Goal: Task Accomplishment & Management: Use online tool/utility

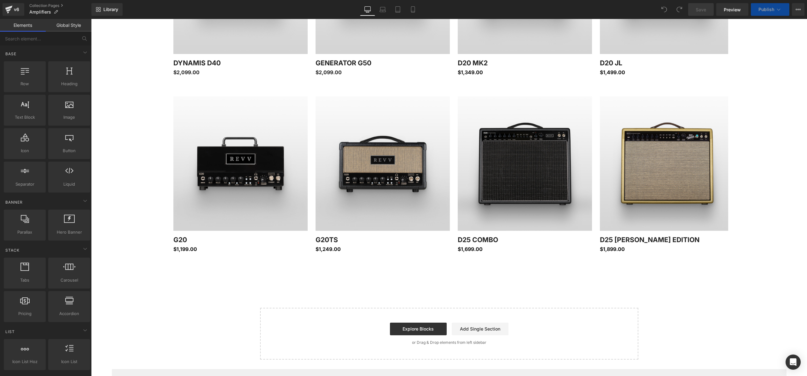
scroll to position [408, 0]
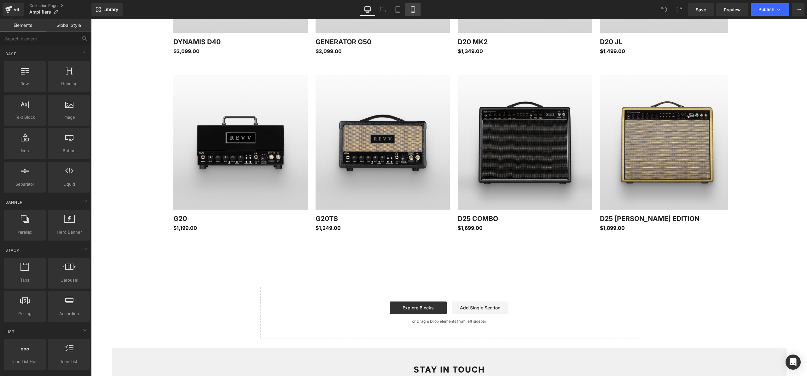
click at [414, 9] on icon at bounding box center [413, 9] width 6 height 6
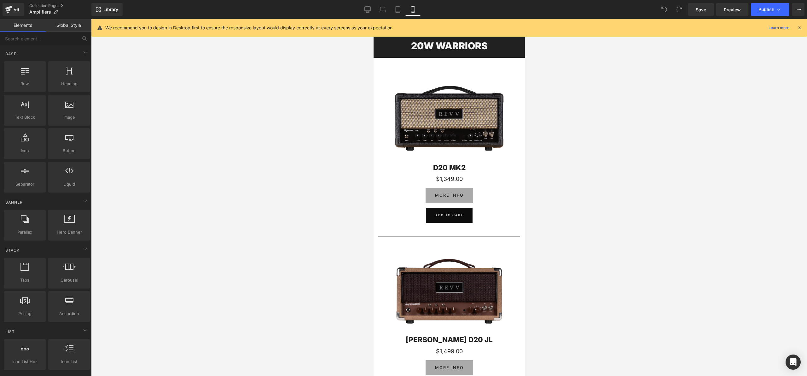
scroll to position [1142, 0]
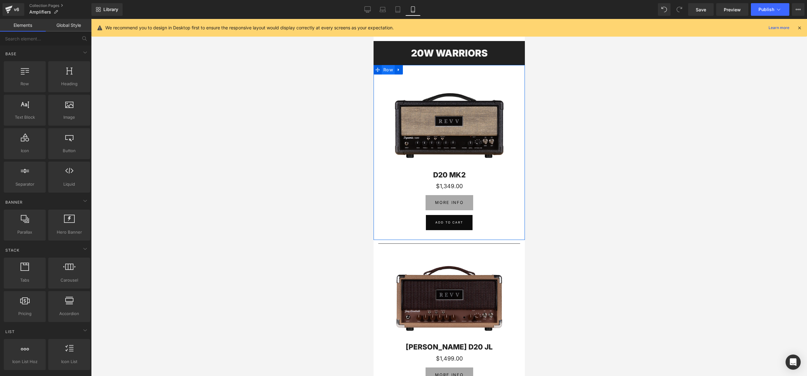
click at [388, 71] on span "Row" at bounding box center [388, 69] width 13 height 9
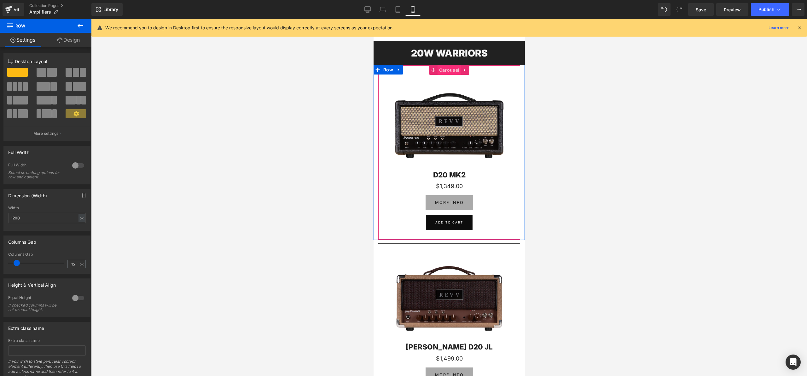
click at [451, 70] on span "Carousel" at bounding box center [448, 69] width 23 height 9
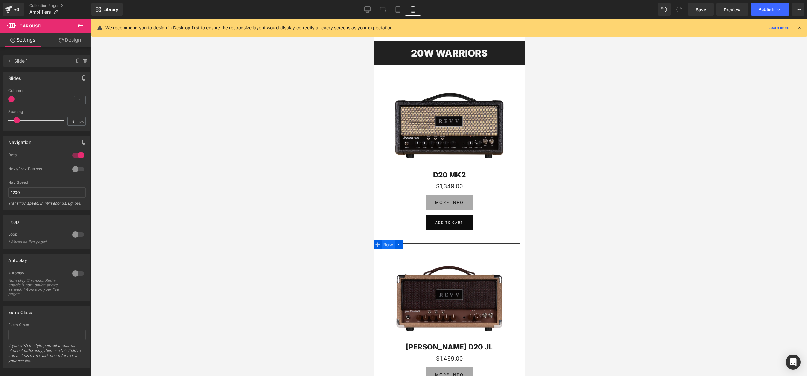
click at [390, 244] on span "Row" at bounding box center [388, 244] width 13 height 9
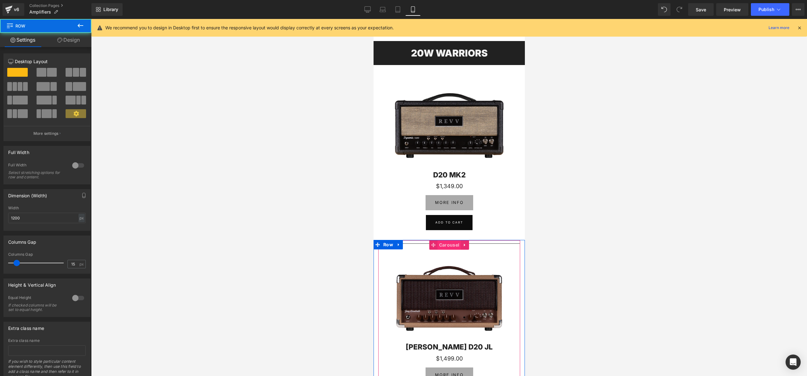
click at [443, 244] on span "Carousel" at bounding box center [448, 244] width 23 height 9
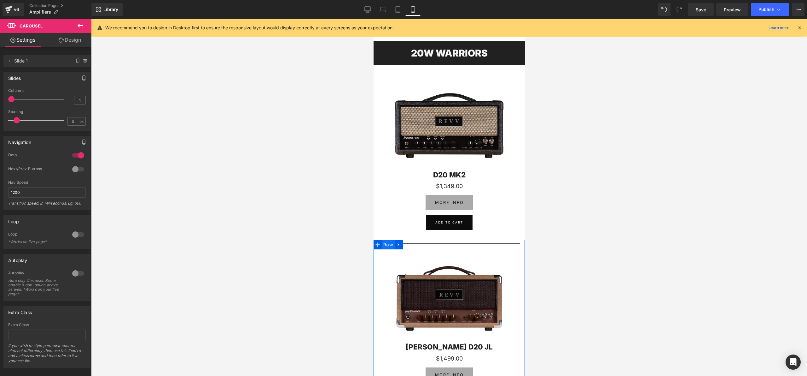
click at [389, 247] on span "Row" at bounding box center [388, 244] width 13 height 9
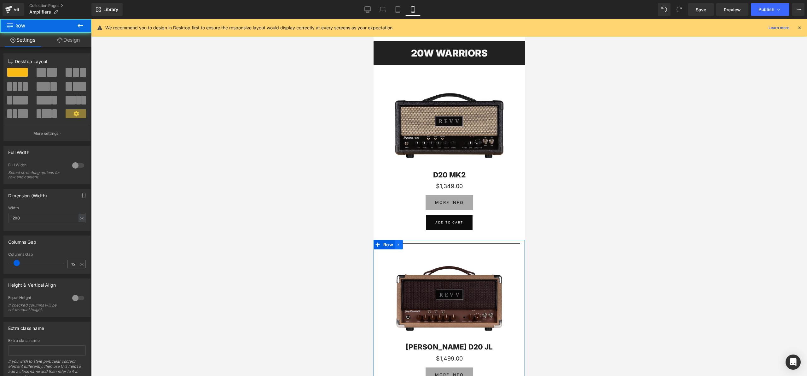
click at [400, 245] on icon at bounding box center [398, 244] width 4 height 5
click at [408, 244] on icon at bounding box center [407, 244] width 4 height 4
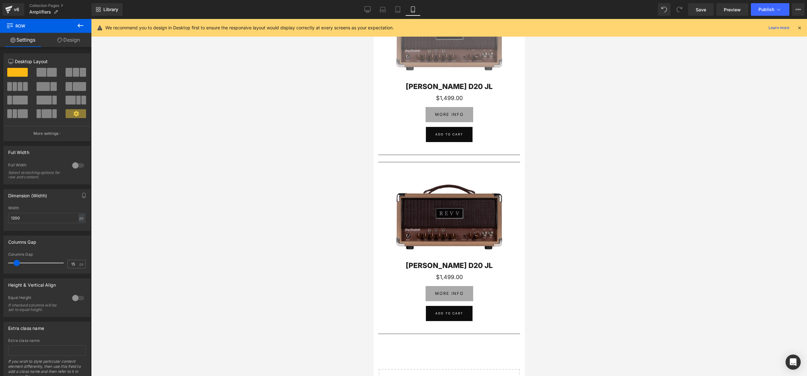
scroll to position [1401, 0]
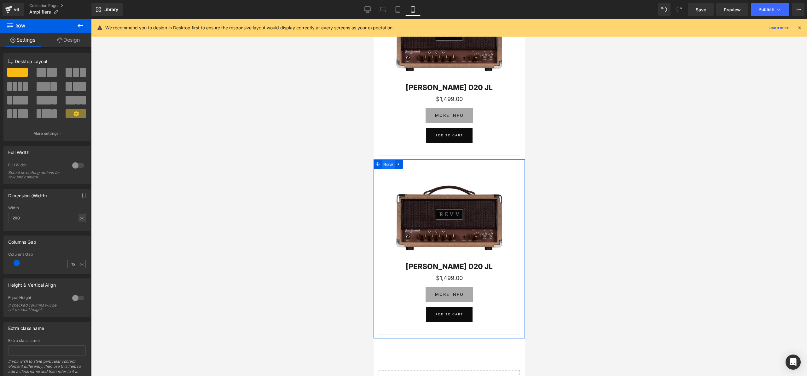
click at [387, 162] on span "Row" at bounding box center [388, 164] width 13 height 9
click at [445, 167] on span "Carousel" at bounding box center [448, 164] width 23 height 9
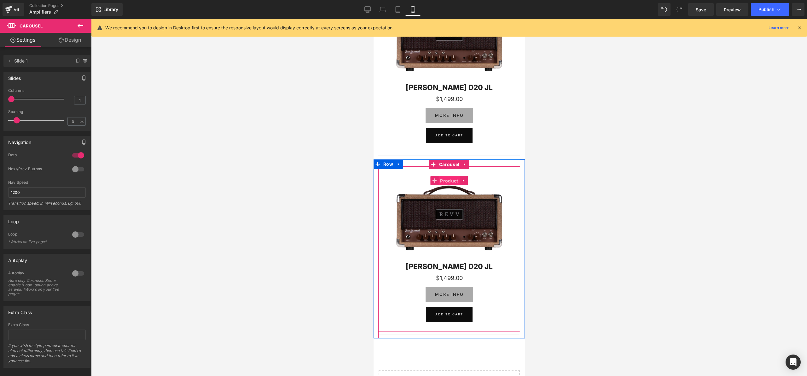
click at [449, 182] on span "Product" at bounding box center [448, 180] width 21 height 9
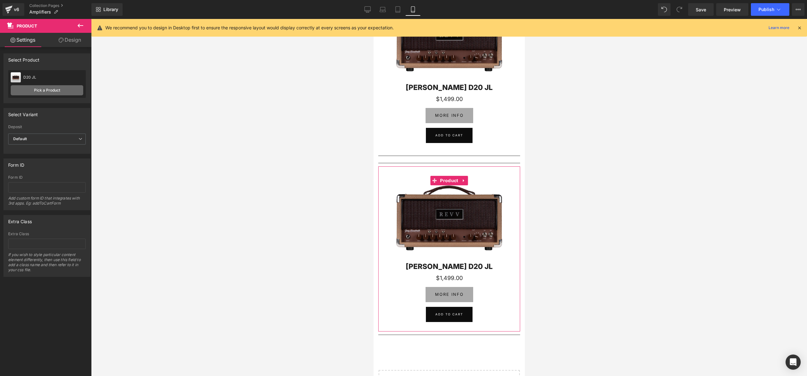
click at [32, 88] on link "Pick a Product" at bounding box center [47, 90] width 73 height 10
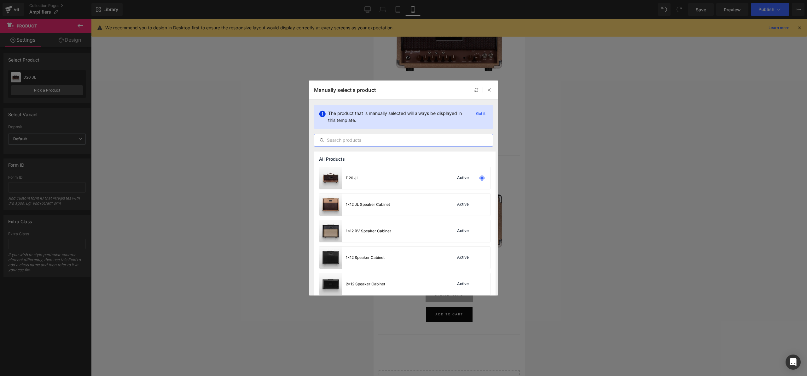
click at [341, 140] on input "text" at bounding box center [403, 140] width 179 height 8
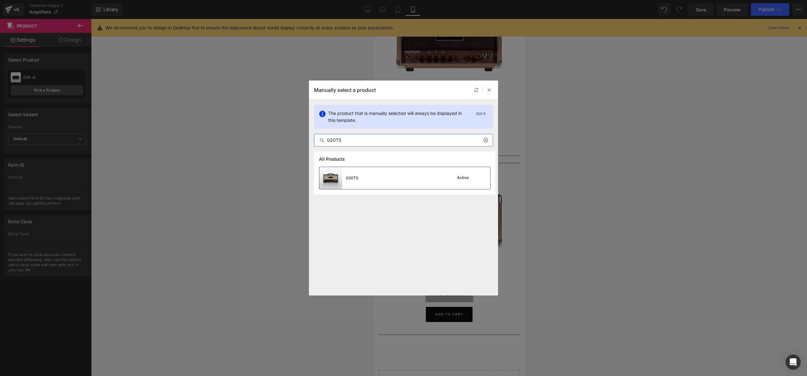
type input "G20TS"
click at [372, 179] on div "G20TS Active" at bounding box center [405, 178] width 171 height 22
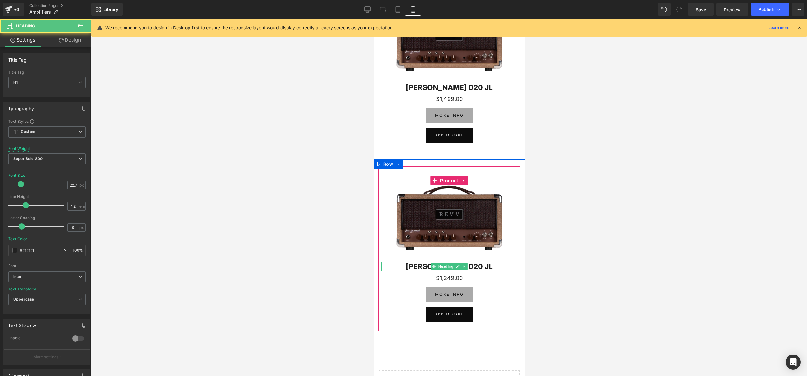
click at [425, 267] on h1 "[PERSON_NAME] D20 JL" at bounding box center [449, 266] width 136 height 9
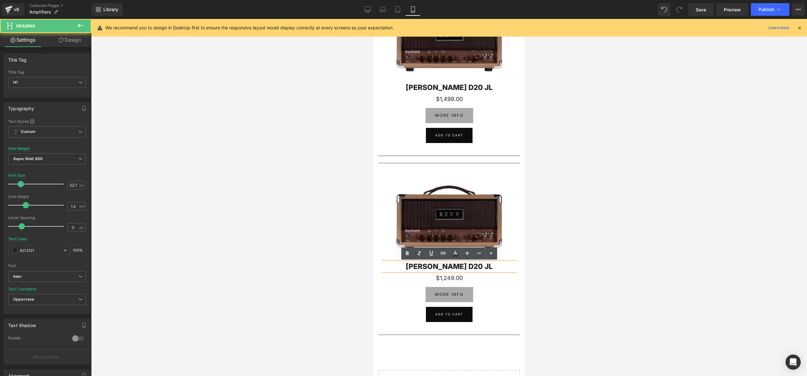
click at [429, 266] on h1 "[PERSON_NAME] D20 JL" at bounding box center [449, 266] width 136 height 9
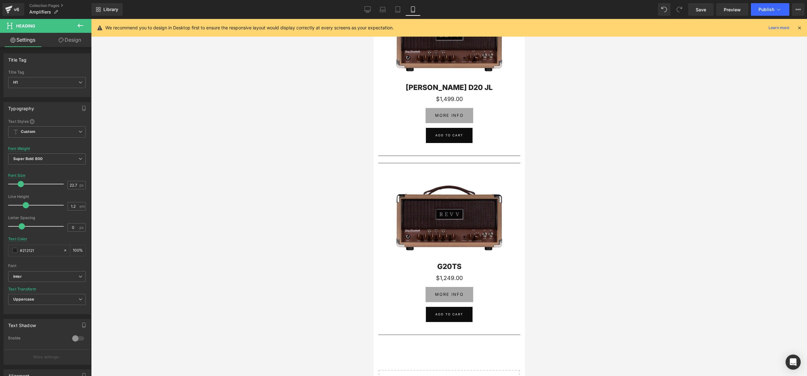
click at [642, 196] on div at bounding box center [449, 197] width 716 height 357
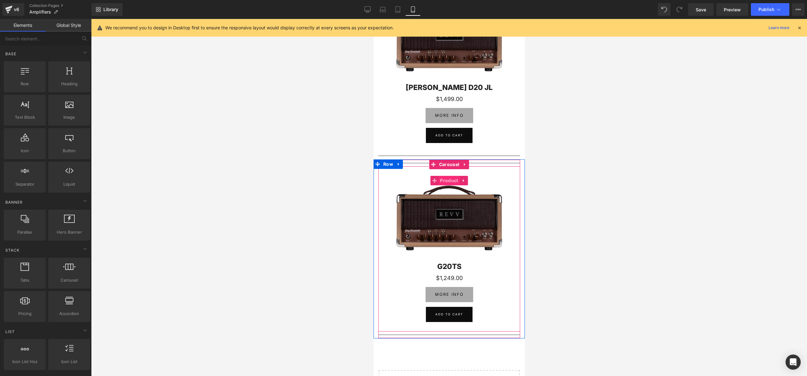
click at [449, 178] on span "Product" at bounding box center [448, 180] width 21 height 9
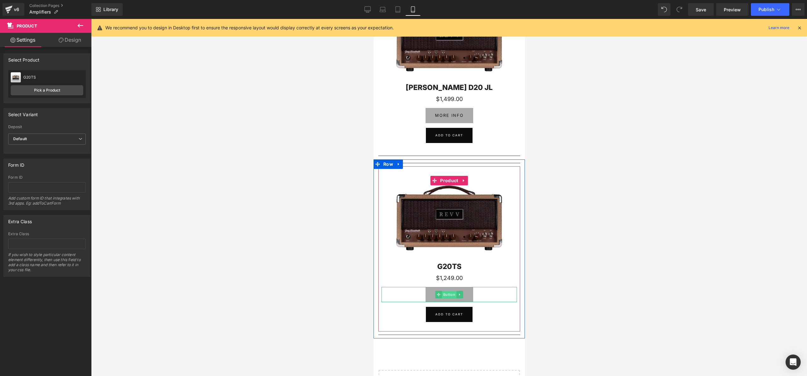
click at [446, 294] on span "Button" at bounding box center [449, 294] width 15 height 8
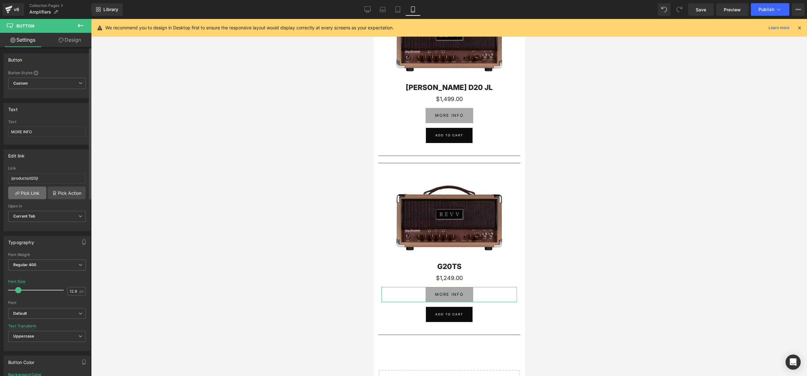
click at [24, 190] on link "Pick Link" at bounding box center [27, 192] width 38 height 13
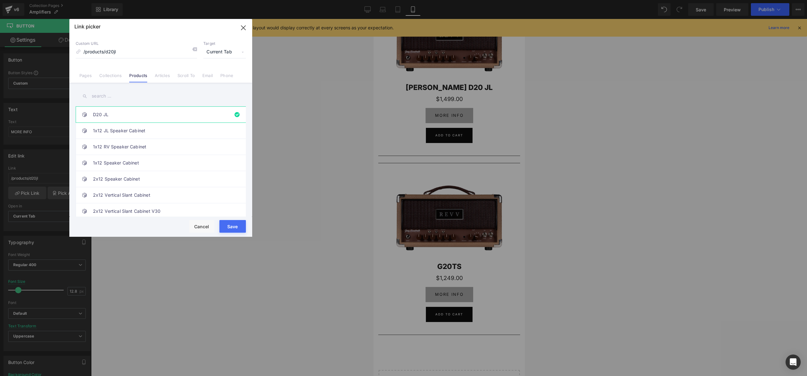
click at [118, 96] on input "text" at bounding box center [161, 96] width 170 height 14
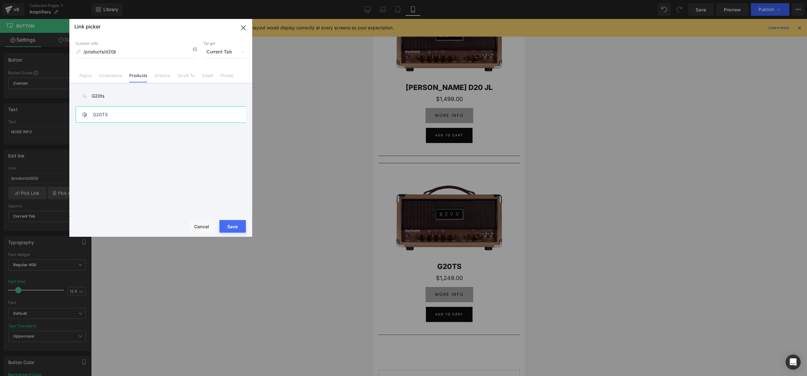
type input "G20ts"
click at [150, 108] on link "G20TS" at bounding box center [162, 115] width 139 height 16
click at [235, 226] on button "Save" at bounding box center [233, 226] width 26 height 13
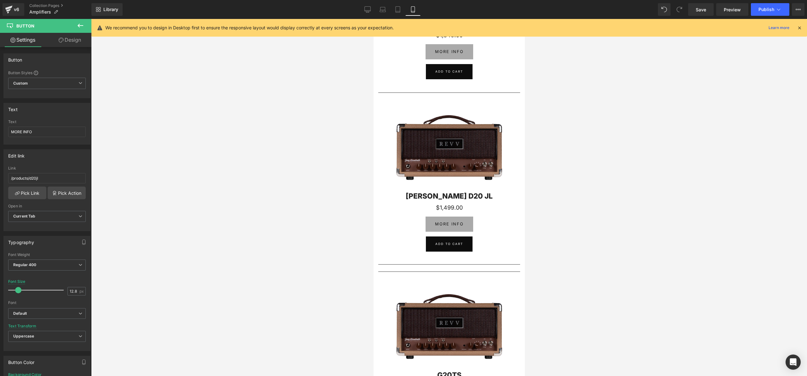
scroll to position [1314, 0]
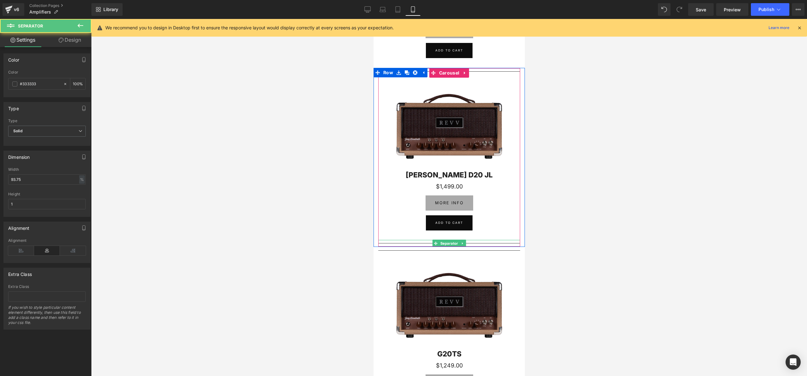
click at [384, 243] on hr at bounding box center [449, 244] width 142 height 3
click at [462, 243] on icon at bounding box center [462, 243] width 1 height 2
click at [466, 243] on icon at bounding box center [465, 242] width 3 height 3
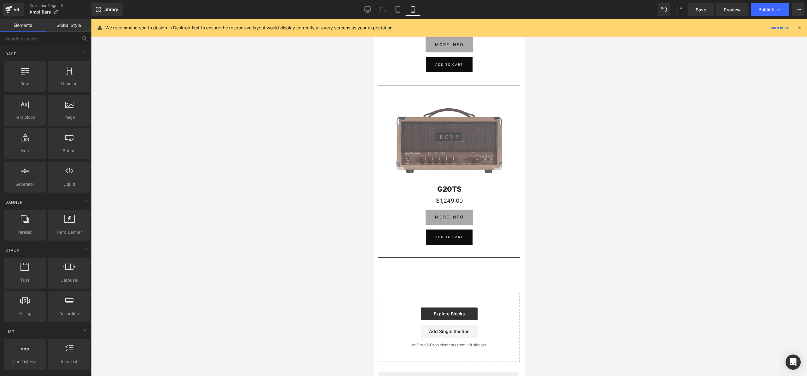
scroll to position [1473, 0]
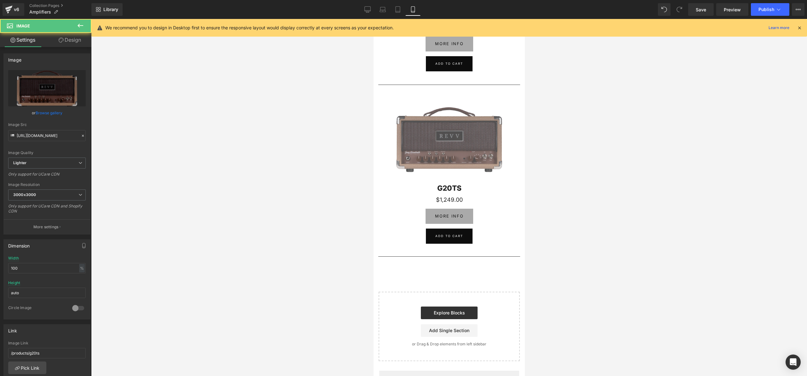
click at [442, 142] on div "Image" at bounding box center [449, 140] width 136 height 86
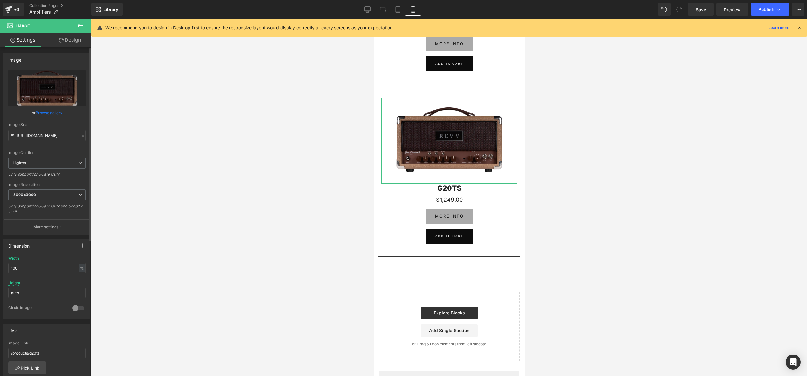
click at [51, 112] on link "Browse gallery" at bounding box center [49, 112] width 27 height 11
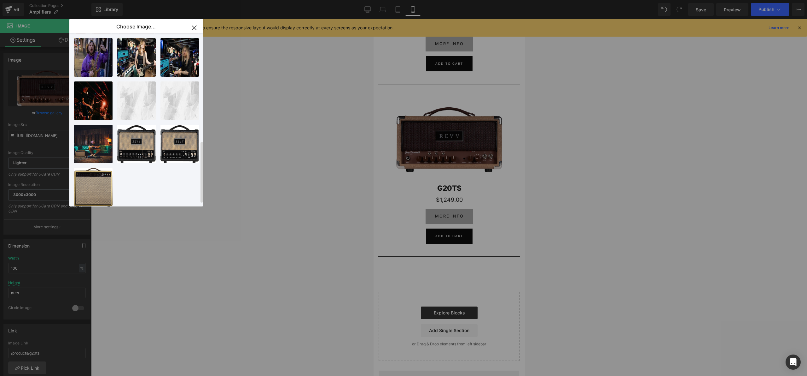
scroll to position [312, 0]
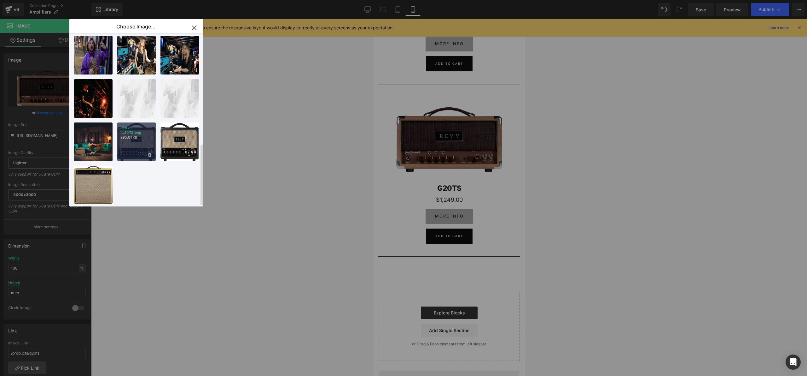
click at [138, 135] on p "995.01 KB" at bounding box center [136, 137] width 32 height 5
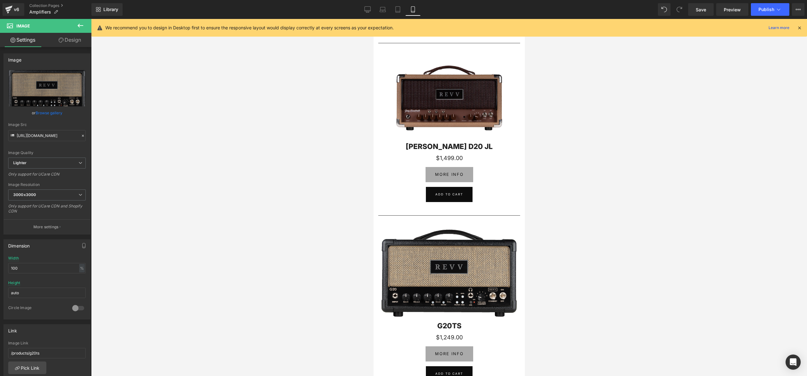
scroll to position [1405, 0]
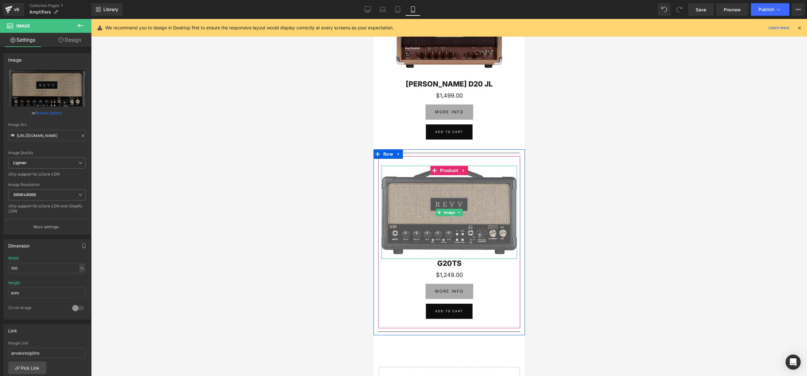
click at [444, 189] on img at bounding box center [449, 212] width 136 height 93
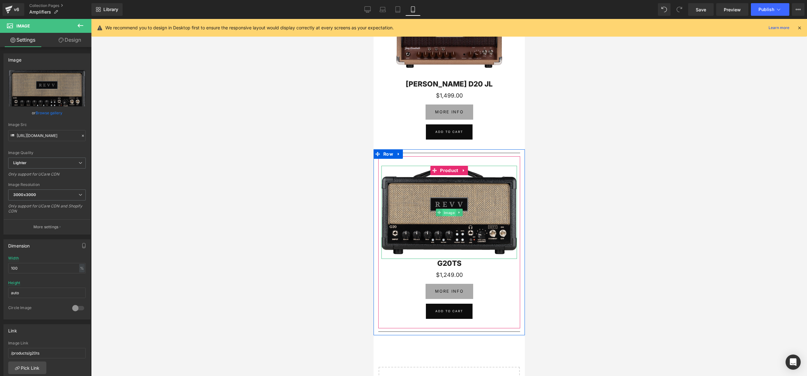
click at [450, 212] on span "Image" at bounding box center [450, 212] width 14 height 8
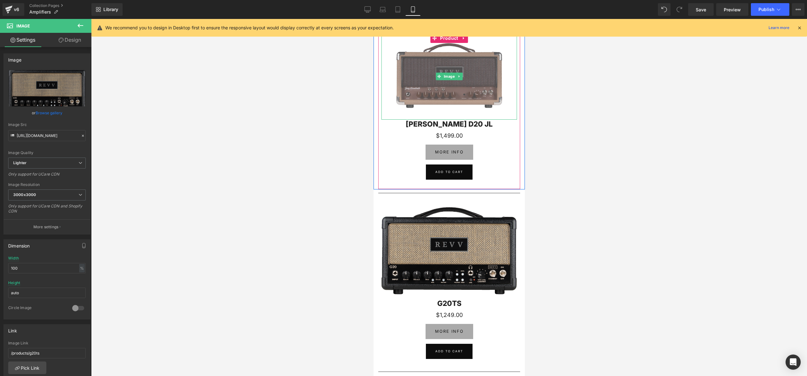
scroll to position [1332, 0]
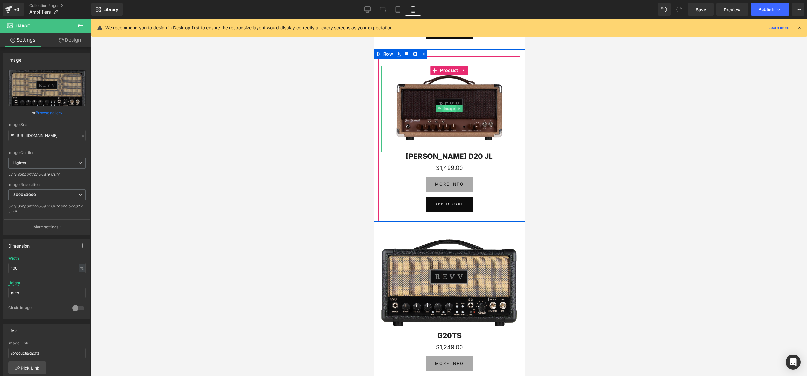
click at [451, 106] on span "Image" at bounding box center [450, 109] width 14 height 8
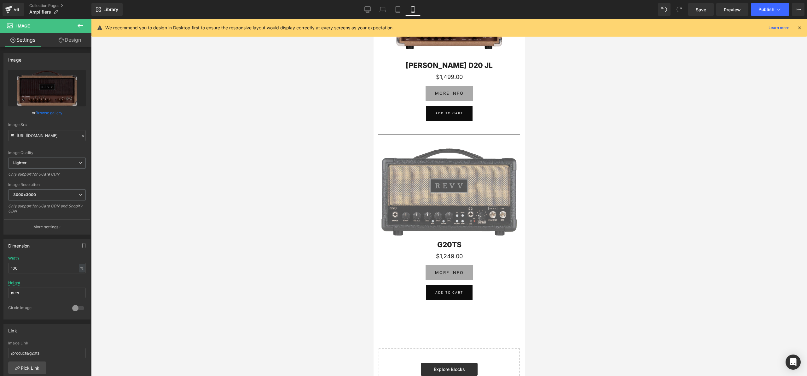
scroll to position [1423, 0]
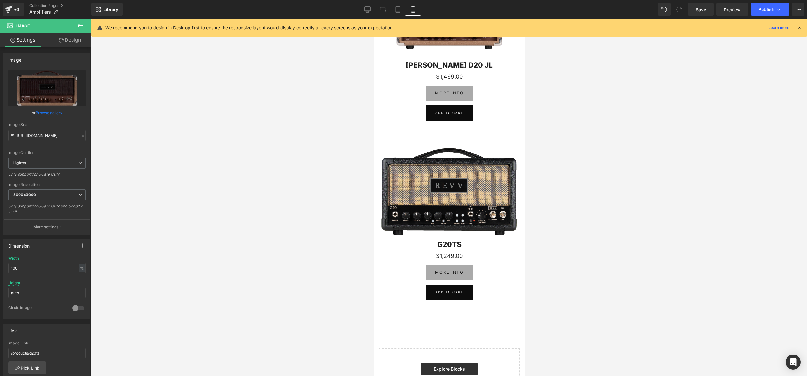
drag, startPoint x: 345, startPoint y: 186, endPoint x: 367, endPoint y: 185, distance: 21.8
click at [346, 186] on div at bounding box center [449, 197] width 716 height 357
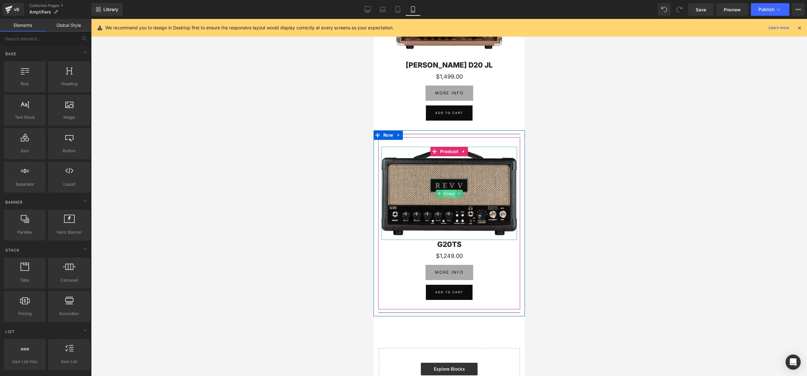
click at [449, 193] on span "Image" at bounding box center [450, 194] width 14 height 8
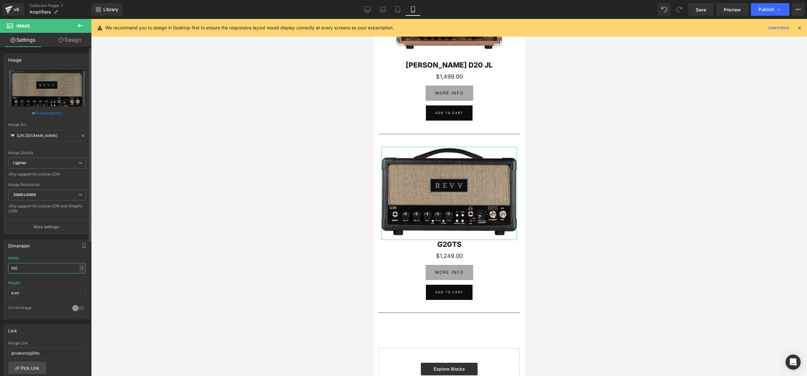
drag, startPoint x: 27, startPoint y: 267, endPoint x: 3, endPoint y: 266, distance: 24.6
click at [3, 266] on div "Dimension 100% Width 100 % % px auto Height auto 0 Circle Image" at bounding box center [47, 276] width 94 height 85
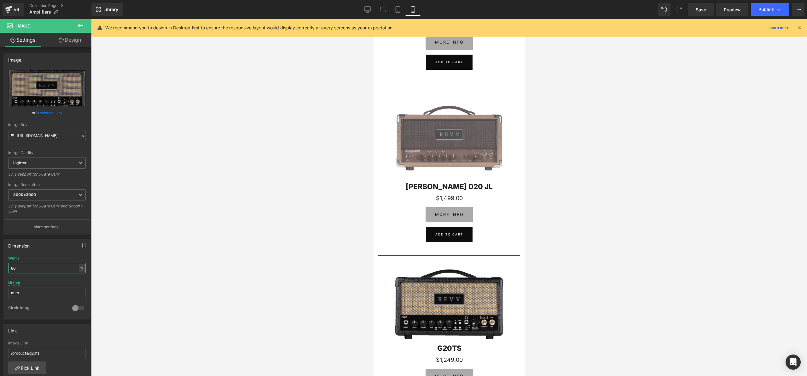
scroll to position [1336, 0]
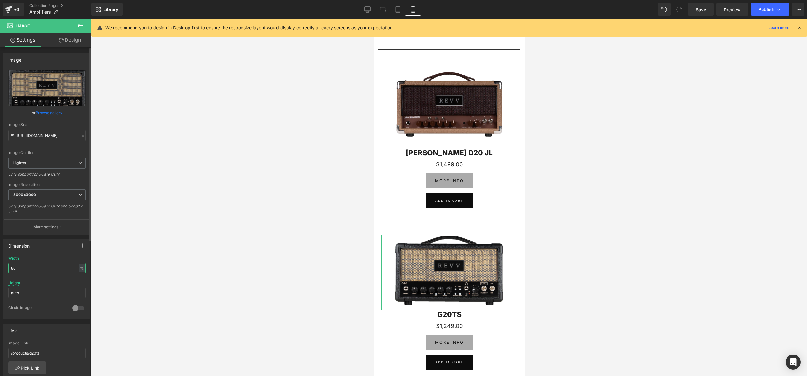
drag, startPoint x: 24, startPoint y: 266, endPoint x: 0, endPoint y: 268, distance: 23.7
click at [0, 268] on div "Dimension 100% Width 80 % % px auto Height auto 0 Circle Image" at bounding box center [47, 276] width 94 height 85
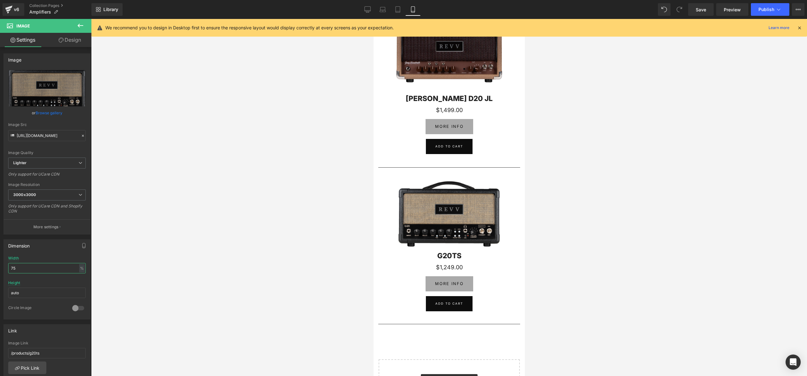
scroll to position [1391, 0]
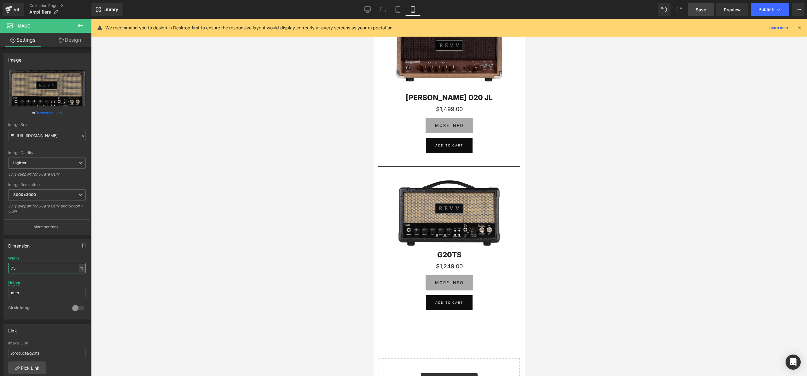
type input "75"
click at [703, 9] on span "Save" at bounding box center [701, 9] width 10 height 7
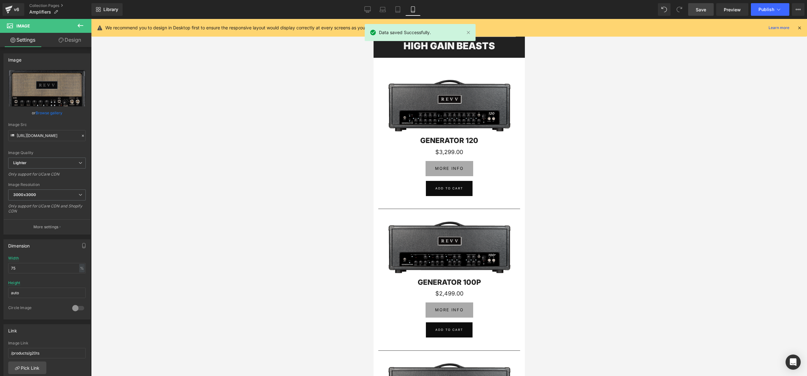
scroll to position [0, 0]
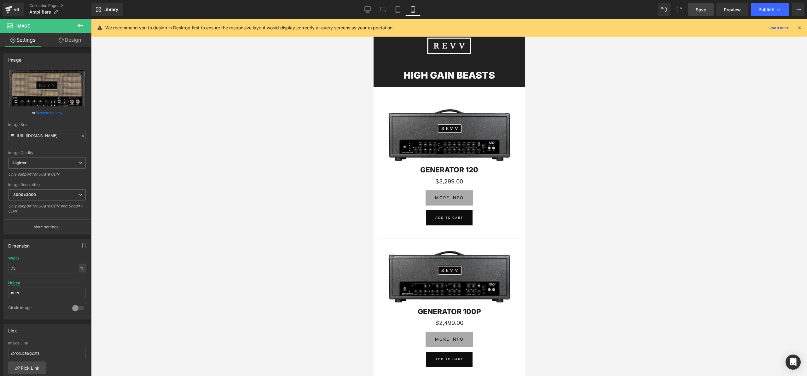
click at [801, 26] on icon at bounding box center [800, 28] width 6 height 6
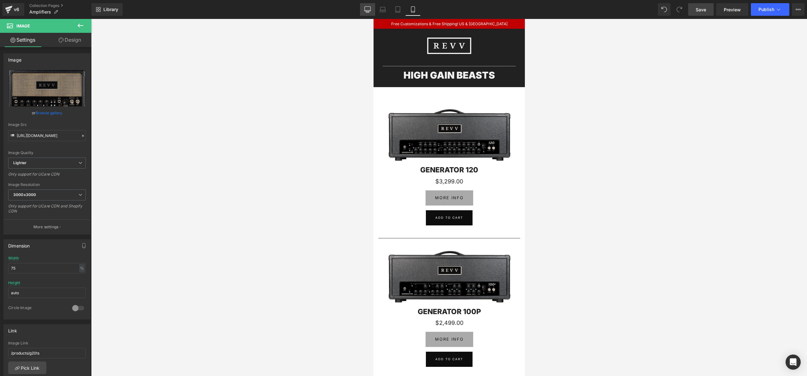
click at [370, 8] on icon at bounding box center [368, 9] width 6 height 6
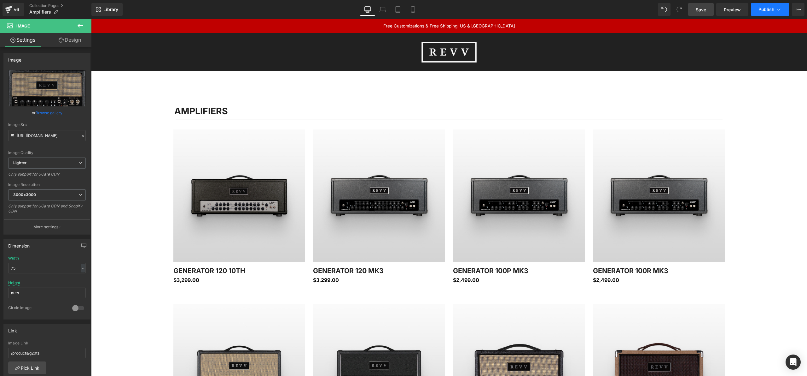
click at [776, 9] on icon at bounding box center [779, 9] width 6 height 6
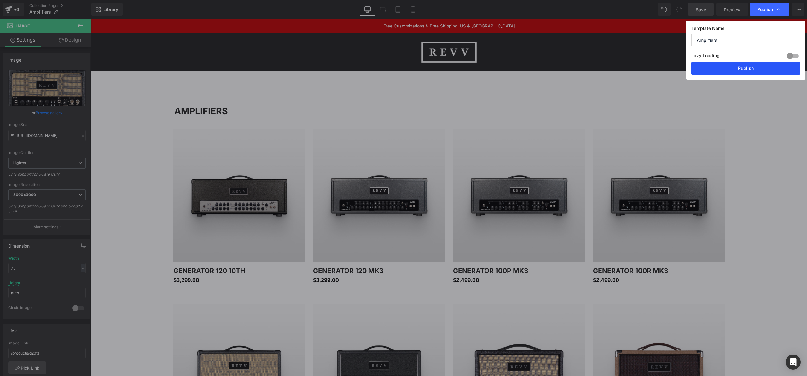
drag, startPoint x: 751, startPoint y: 64, endPoint x: 660, endPoint y: 45, distance: 93.1
click at [751, 64] on button "Publish" at bounding box center [746, 68] width 109 height 13
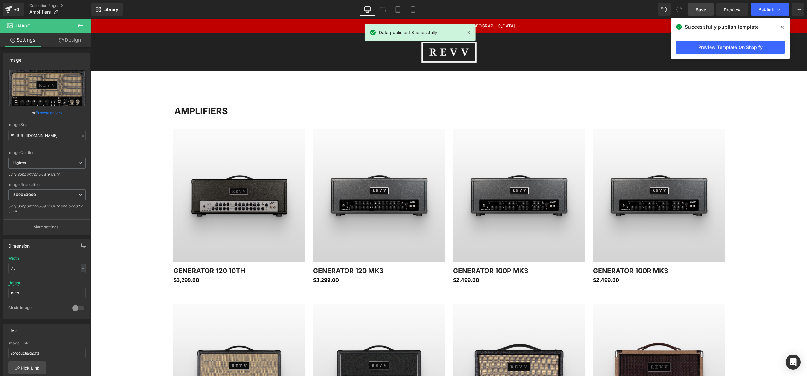
click at [782, 25] on icon at bounding box center [782, 27] width 3 height 5
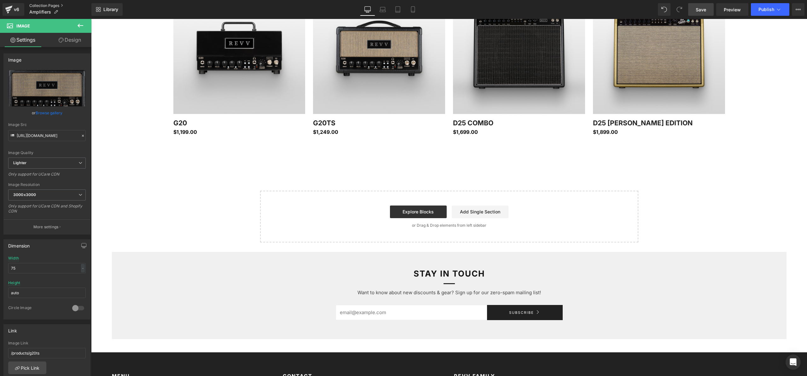
click at [42, 6] on link "Collection Pages" at bounding box center [60, 5] width 62 height 5
